Goal: Communication & Community: Answer question/provide support

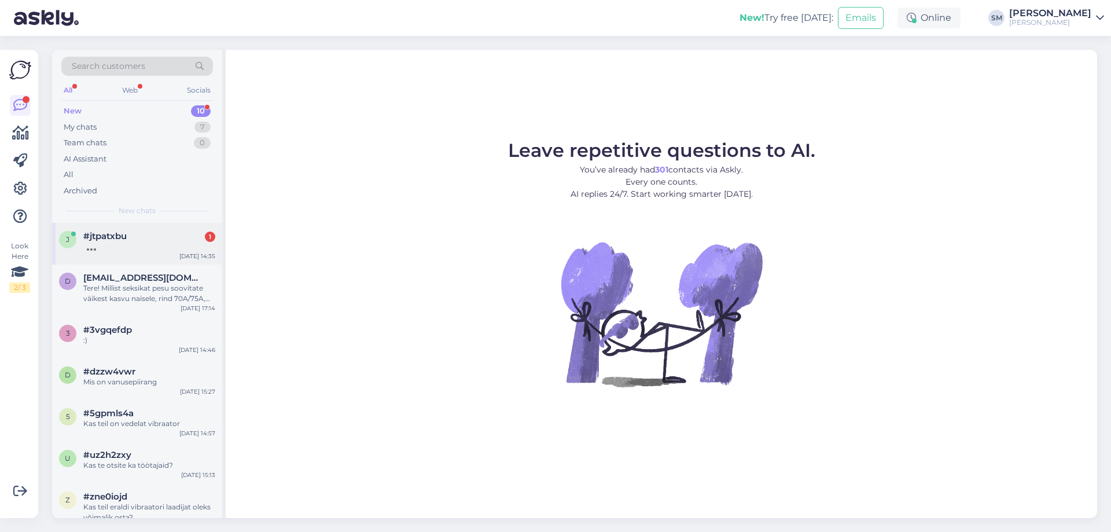
click at [171, 234] on div "#jtpatxbu 1" at bounding box center [149, 236] width 132 height 10
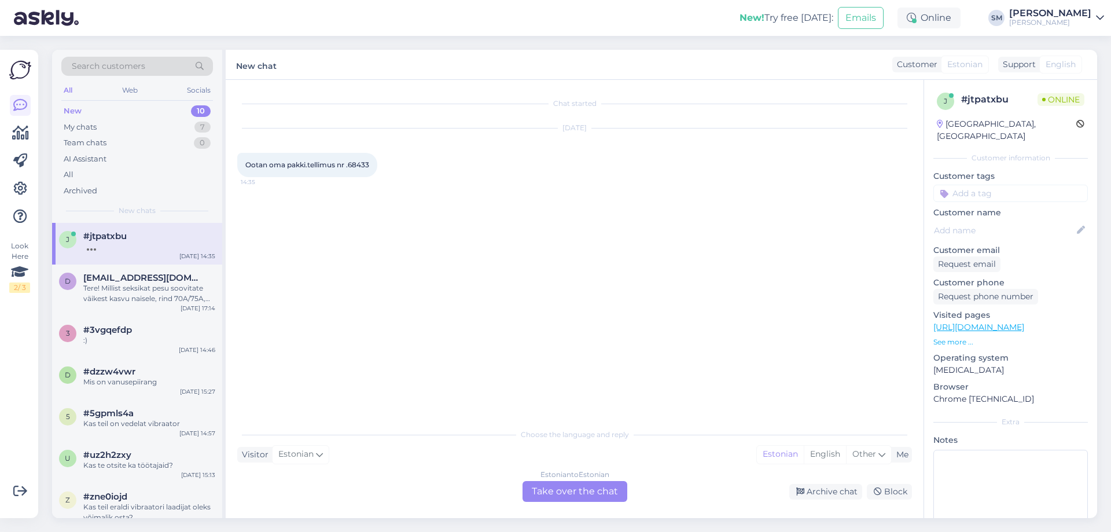
click at [589, 498] on div "Estonian to Estonian Take over the chat" at bounding box center [575, 491] width 105 height 21
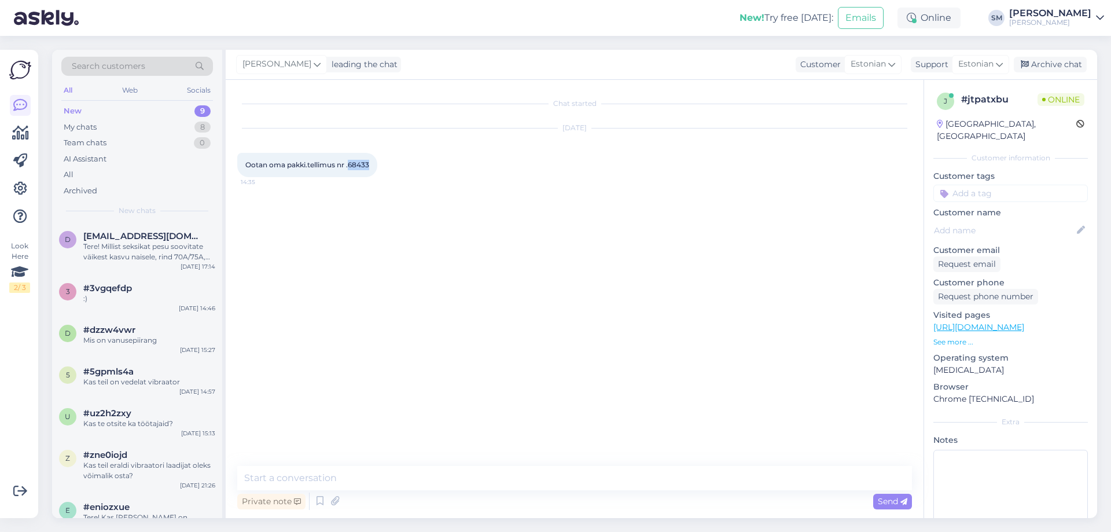
drag, startPoint x: 351, startPoint y: 166, endPoint x: 370, endPoint y: 166, distance: 19.1
click at [369, 166] on span "Ootan oma pakki.tellimus nr .68433" at bounding box center [307, 164] width 124 height 9
copy span "68433"
click at [468, 476] on textarea at bounding box center [574, 478] width 675 height 24
click at [307, 477] on textarea "Tere, see tellimus läks" at bounding box center [574, 478] width 675 height 24
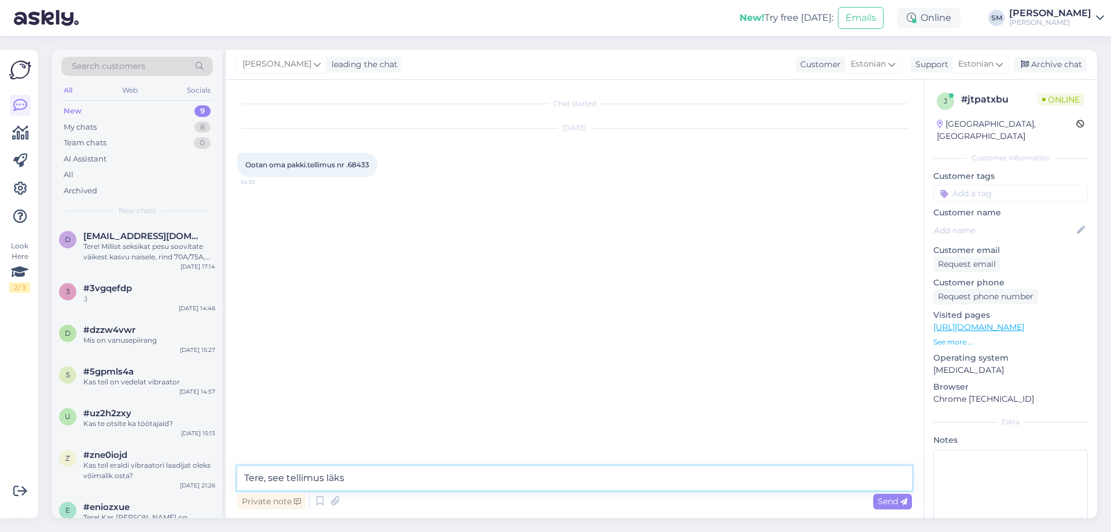
click at [307, 477] on textarea "Tere, see tellimus läks" at bounding box center [574, 478] width 675 height 24
click at [387, 478] on textarea "Tere, see anti eile kullerile üle. läks" at bounding box center [574, 478] width 675 height 24
type textarea "Tere, see anti eile kullerile üle."
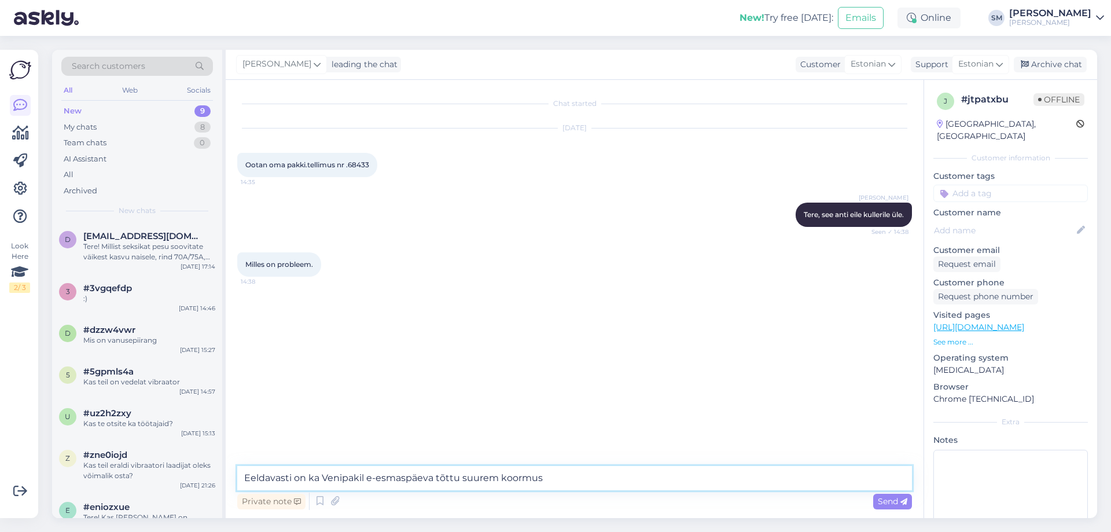
type textarea "Eeldavasti on ka Venipakil e-esmaspäeva tõttu suurem koormus."
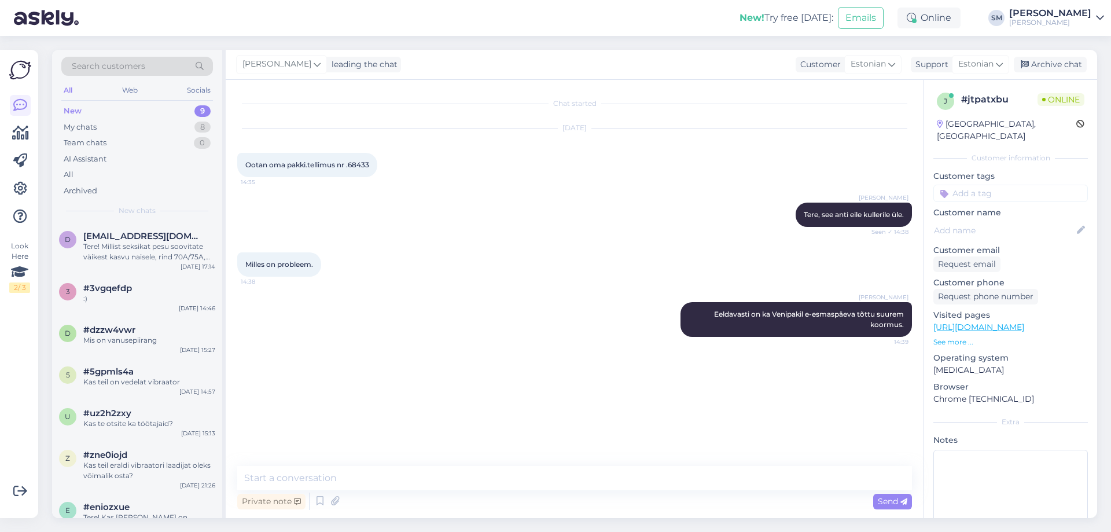
click at [26, 25] on img at bounding box center [46, 18] width 65 height 36
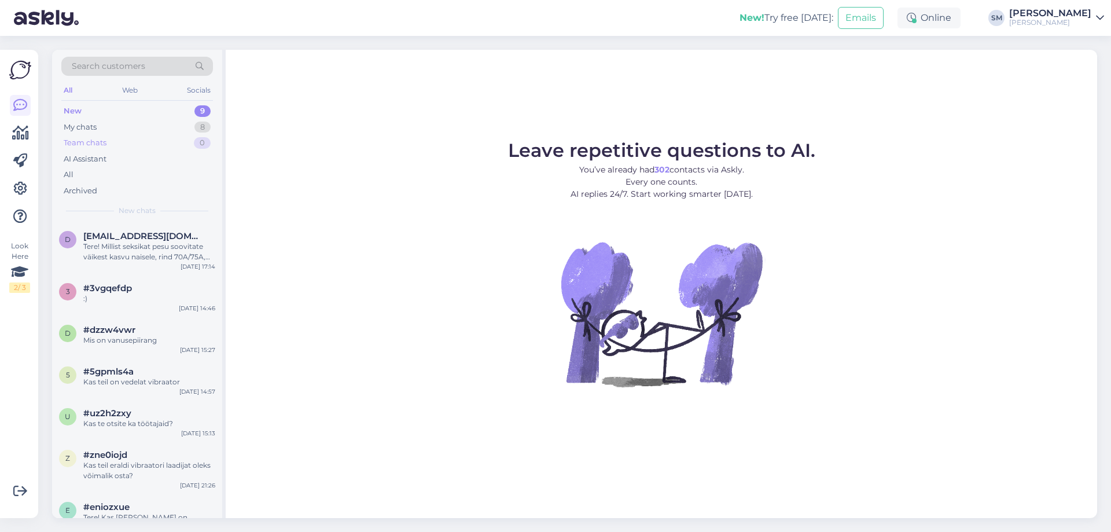
click at [137, 135] on div "Team chats 0" at bounding box center [137, 143] width 152 height 16
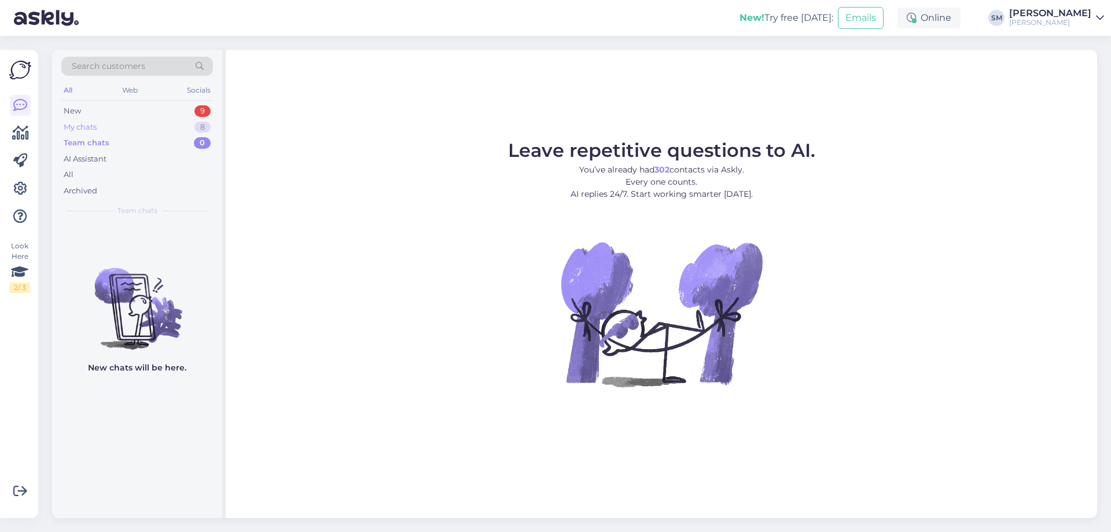
click at [118, 120] on div "My chats 8" at bounding box center [137, 127] width 152 height 16
